Goal: Task Accomplishment & Management: Complete application form

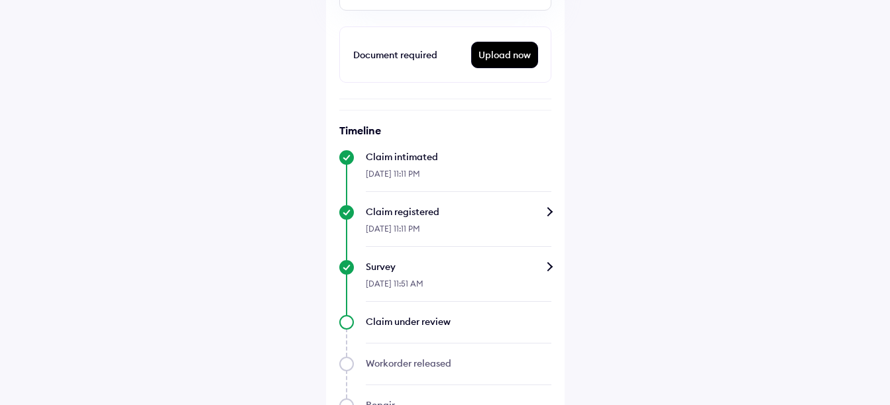
scroll to position [376, 0]
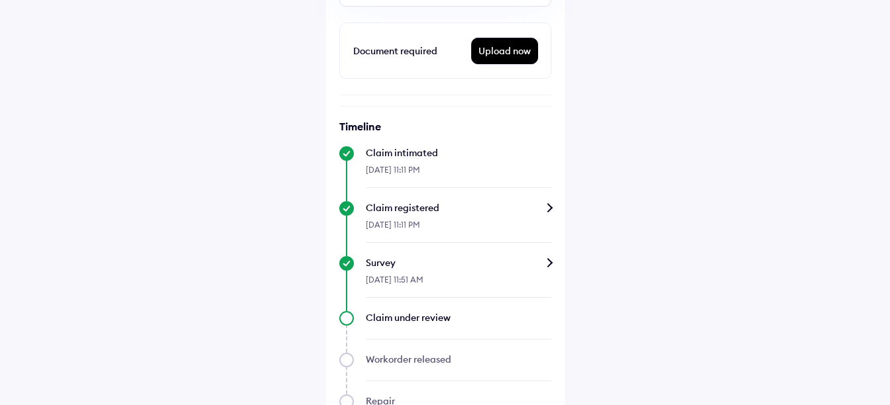
click at [501, 54] on div "Upload now" at bounding box center [505, 50] width 66 height 25
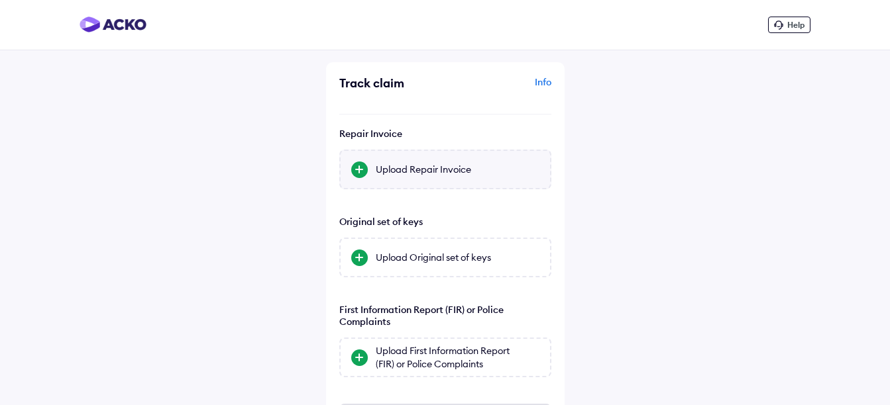
click at [425, 170] on div "Upload Repair Invoice" at bounding box center [458, 169] width 164 height 13
click at [0, 0] on input "Upload Repair Invoice" at bounding box center [0, 0] width 0 height 0
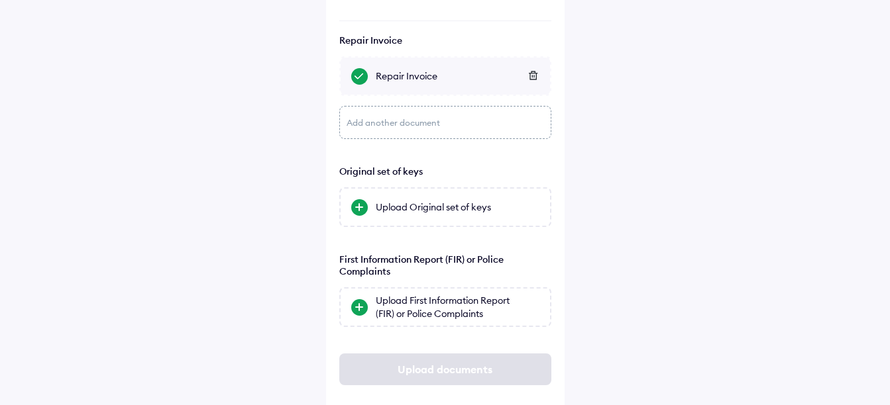
scroll to position [113, 0]
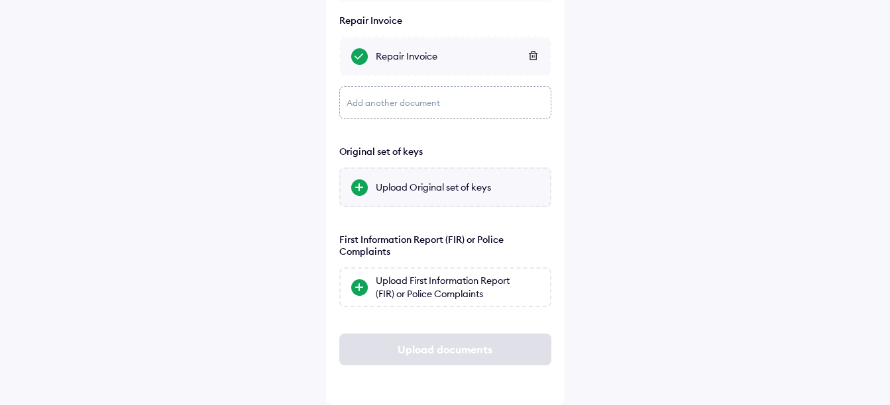
click at [433, 185] on div "Upload Original set of keys" at bounding box center [458, 187] width 164 height 13
click at [0, 0] on input "Upload Original set of keys" at bounding box center [0, 0] width 0 height 0
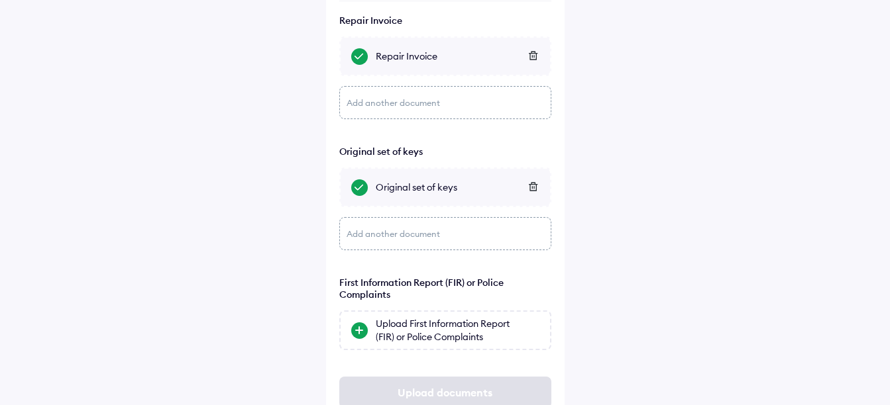
click at [535, 187] on icon at bounding box center [533, 186] width 10 height 9
click at [424, 188] on div "Upload Original set of keys" at bounding box center [458, 187] width 164 height 13
click at [0, 0] on input "Upload Original set of keys" at bounding box center [0, 0] width 0 height 0
click at [397, 233] on div "Add another document" at bounding box center [445, 233] width 212 height 33
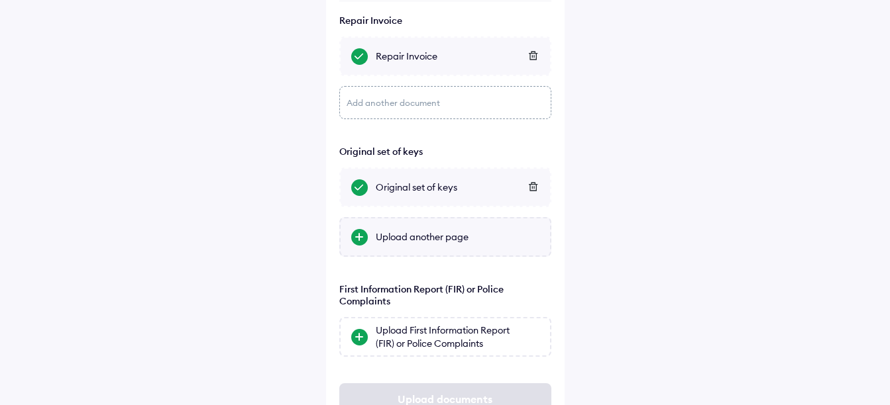
click at [391, 236] on div "Upload another page" at bounding box center [458, 237] width 164 height 13
click at [0, 0] on input "Upload another page" at bounding box center [0, 0] width 0 height 0
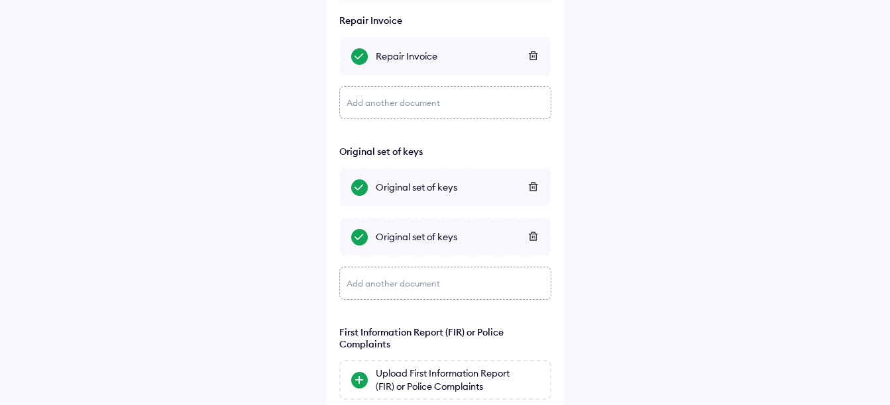
scroll to position [206, 0]
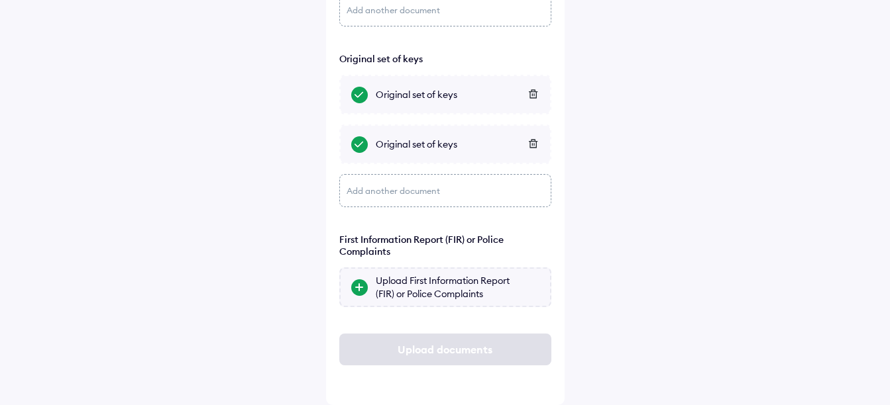
click at [405, 285] on div "Upload First Information Report (FIR) or Police Complaints" at bounding box center [458, 287] width 164 height 26
click at [0, 0] on input "Upload First Information Report (FIR) or Police Complaints" at bounding box center [0, 0] width 0 height 0
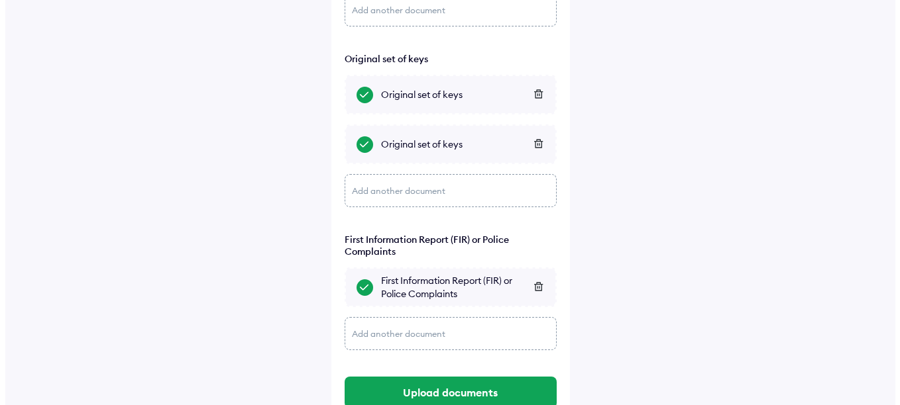
scroll to position [249, 0]
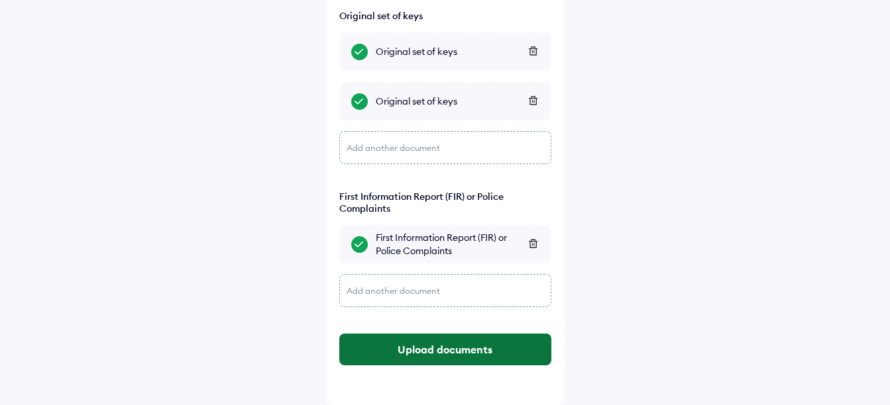
click at [441, 352] on button "Upload documents" at bounding box center [445, 350] width 212 height 32
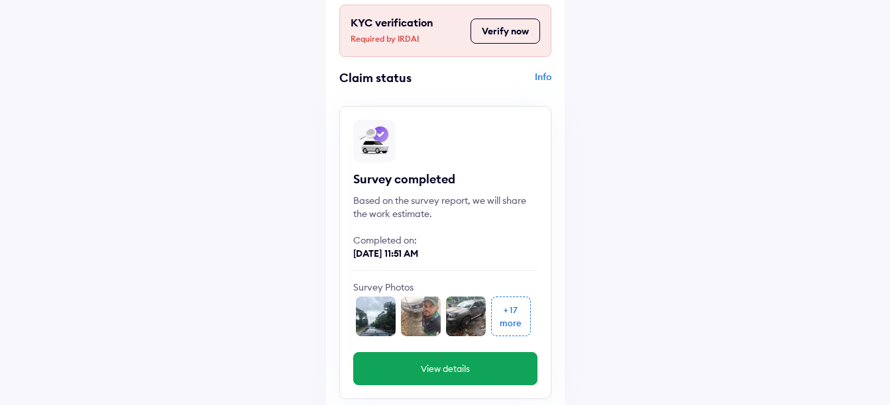
scroll to position [64, 0]
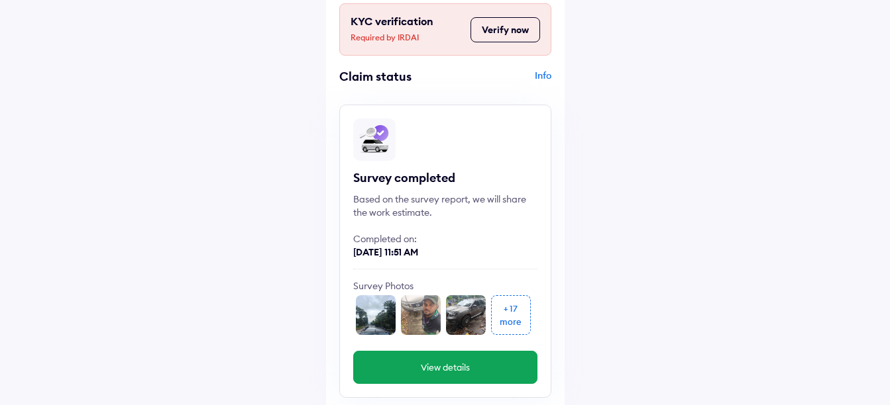
click at [511, 321] on div "more" at bounding box center [510, 321] width 22 height 13
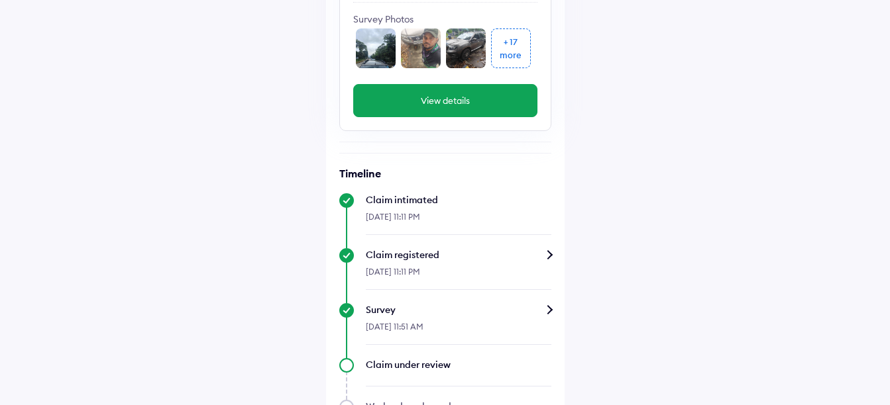
scroll to position [0, 0]
